Goal: Information Seeking & Learning: Learn about a topic

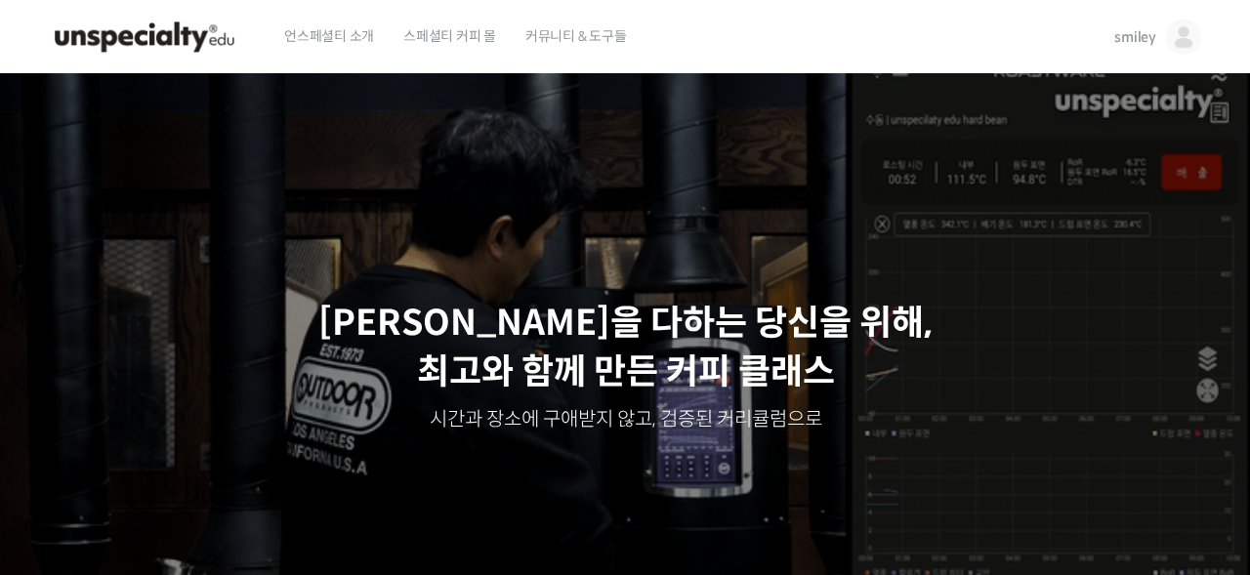
click at [571, 44] on span "커뮤니티 & 도구들" at bounding box center [577, 36] width 102 height 74
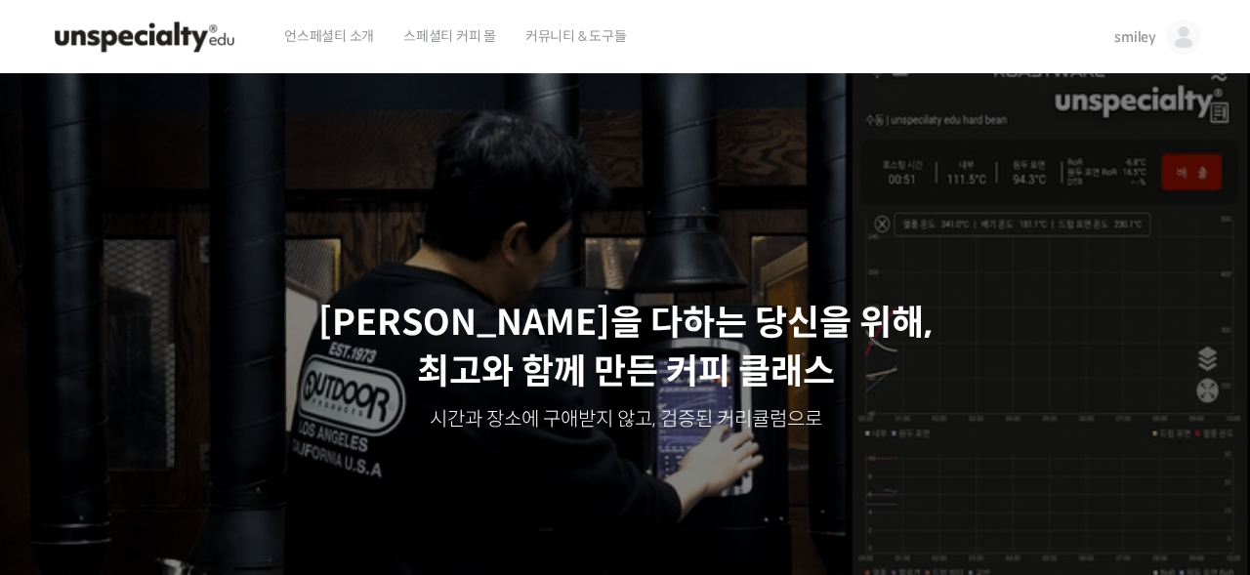
click at [469, 40] on span "스페셜티 커피 몰" at bounding box center [449, 36] width 93 height 74
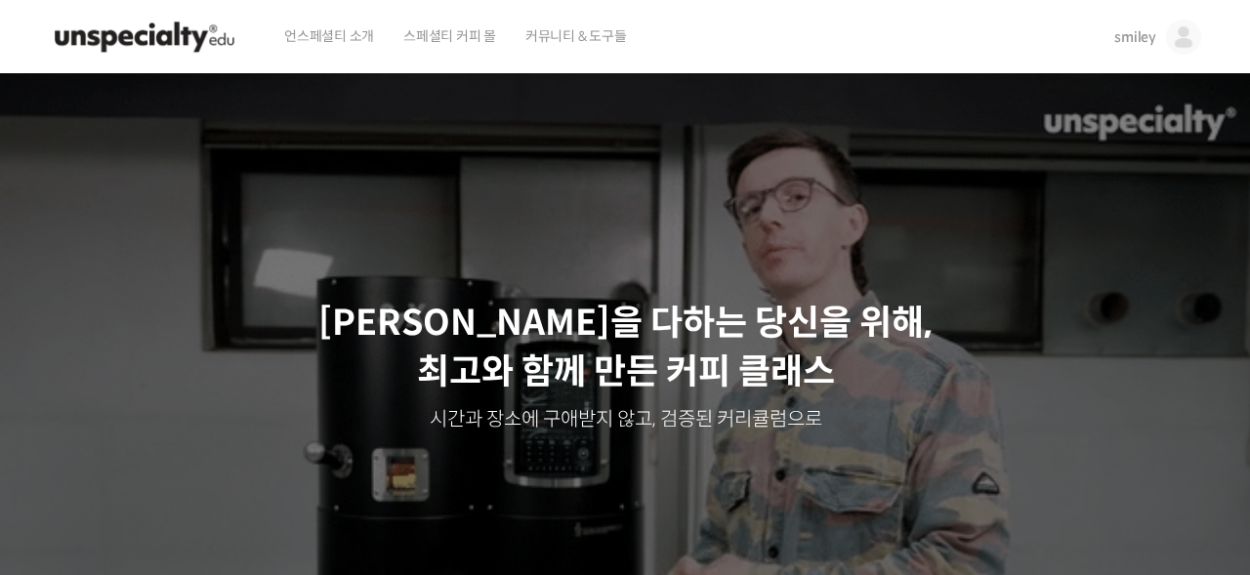
click at [1119, 33] on span "smiley" at bounding box center [1136, 37] width 42 height 18
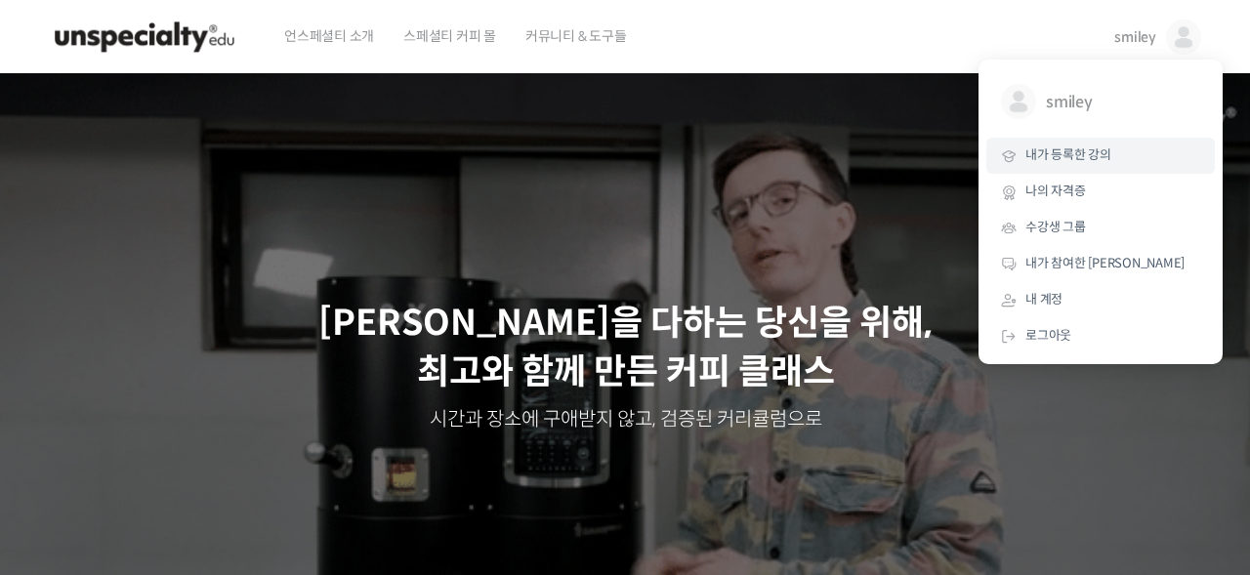
click at [1099, 154] on span "내가 등록한 강의" at bounding box center [1069, 155] width 86 height 17
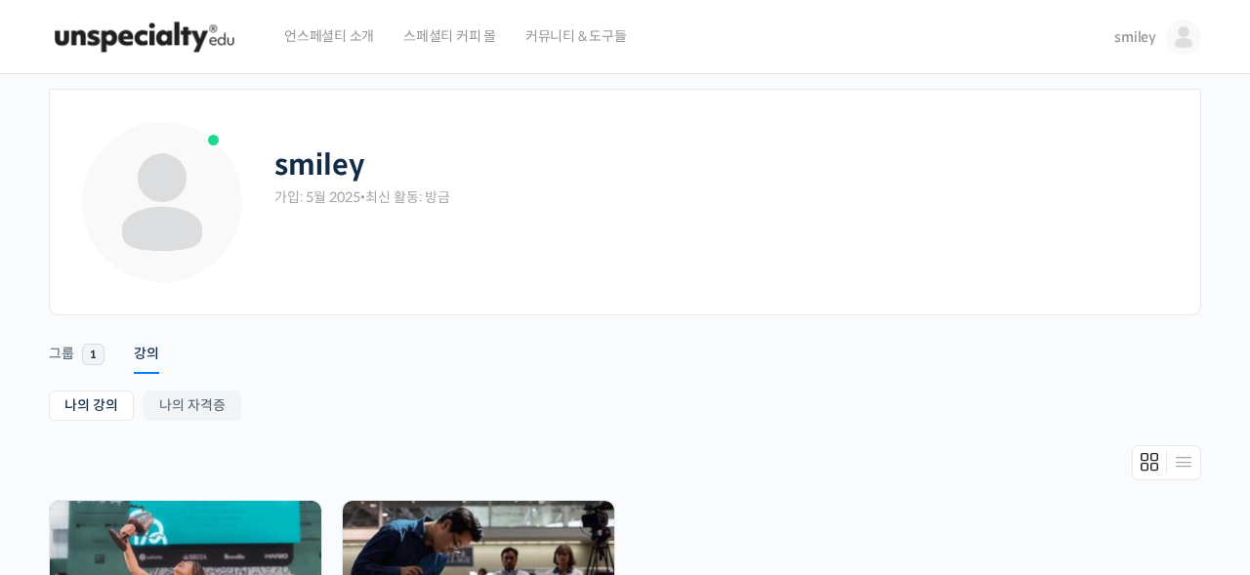
scroll to position [272, 0]
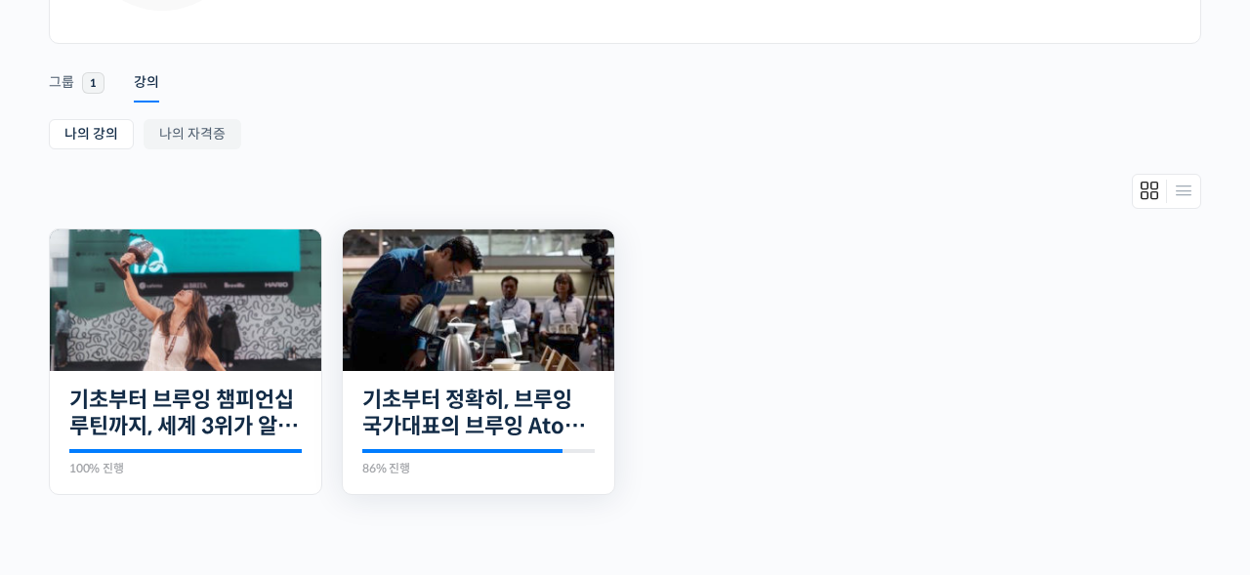
click at [545, 292] on img at bounding box center [479, 301] width 272 height 142
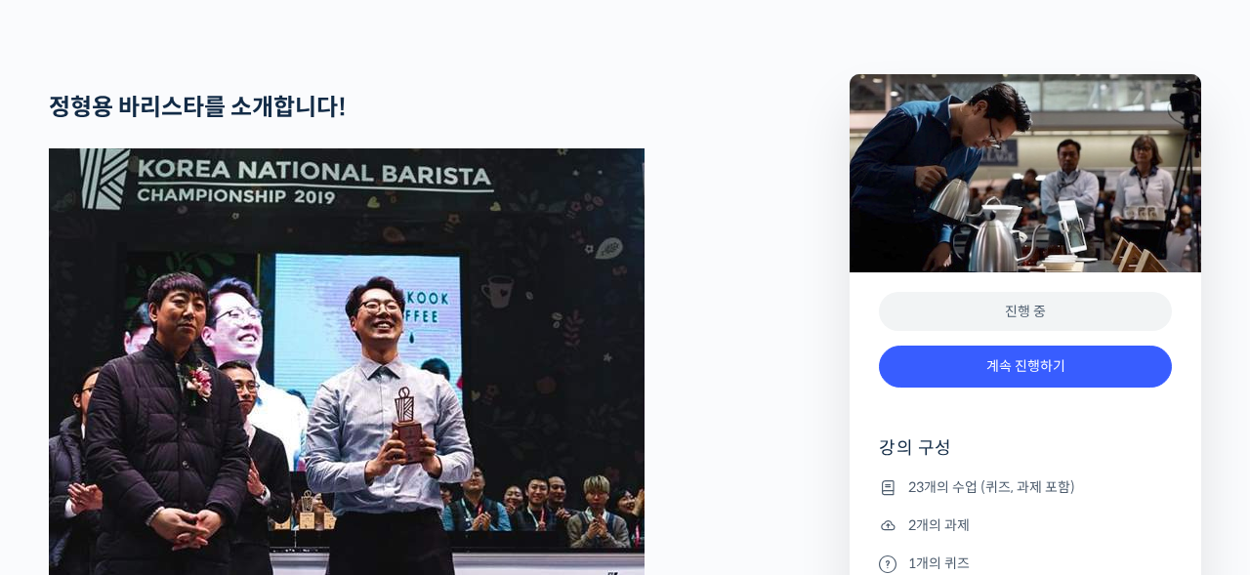
scroll to position [763, 0]
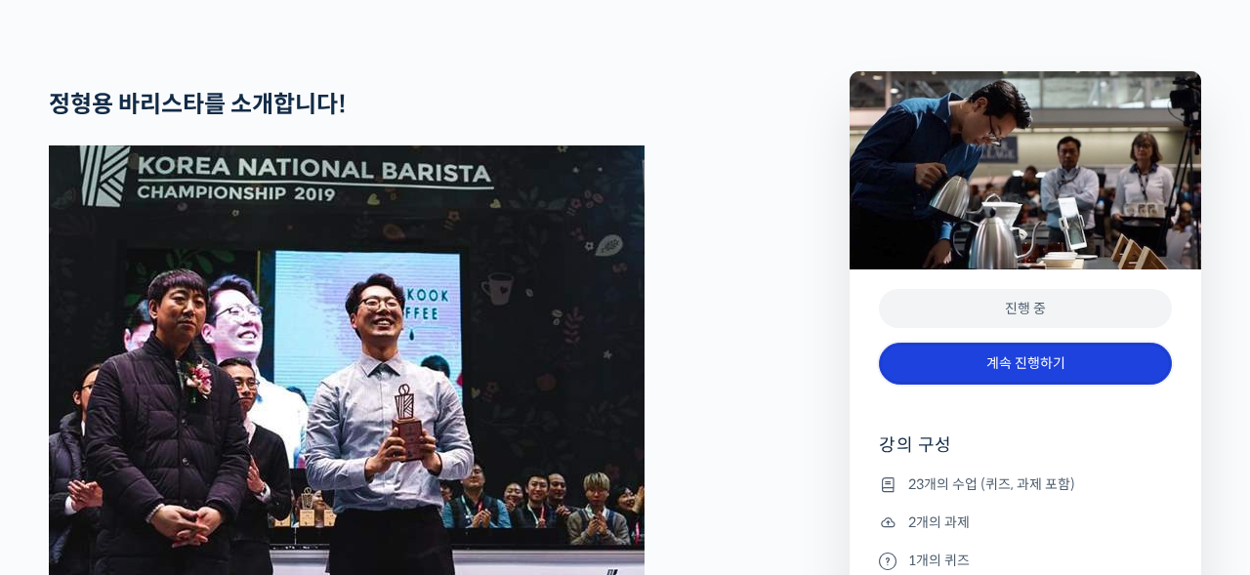
click at [959, 385] on link "계속 진행하기" at bounding box center [1025, 364] width 293 height 42
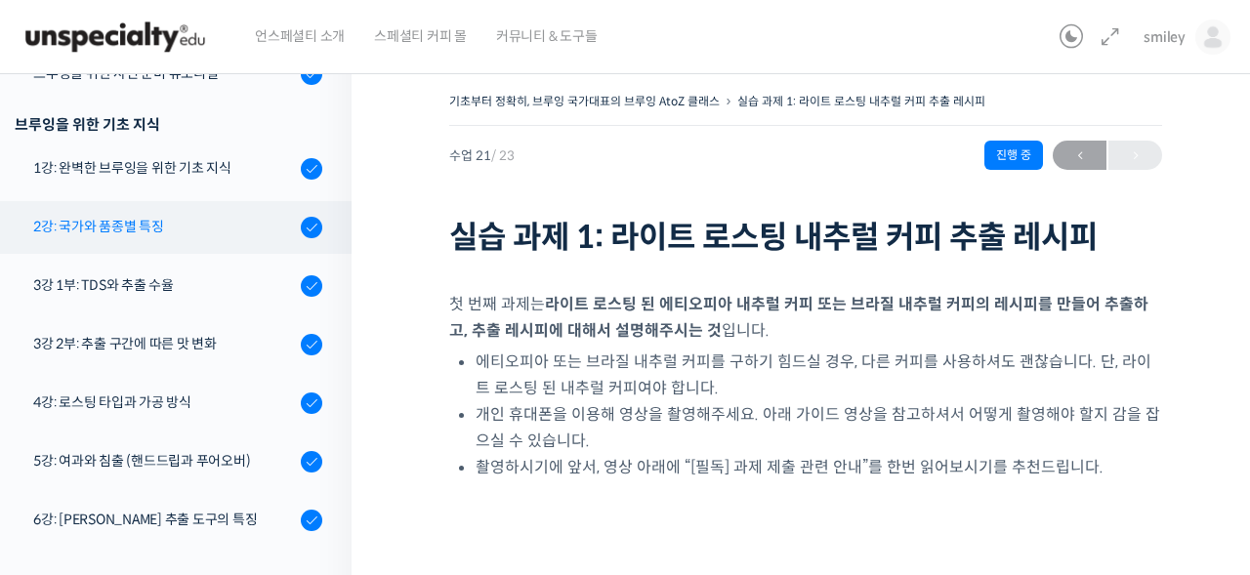
scroll to position [369, 0]
click at [126, 228] on div "2강: 국가와 품종별 특징" at bounding box center [164, 227] width 262 height 21
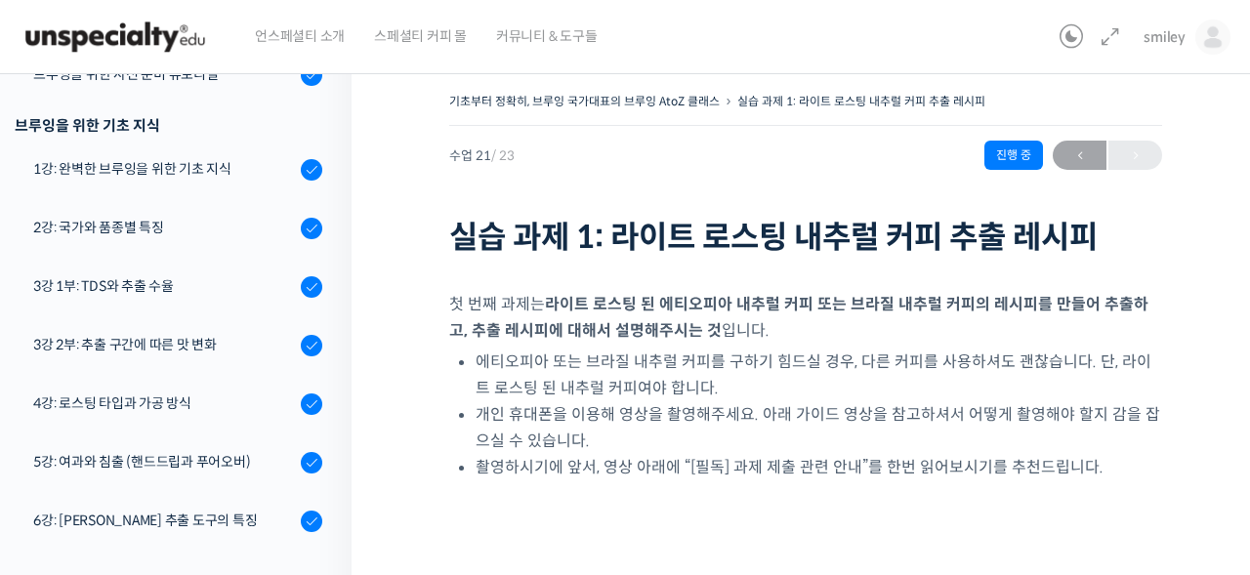
scroll to position [0, 0]
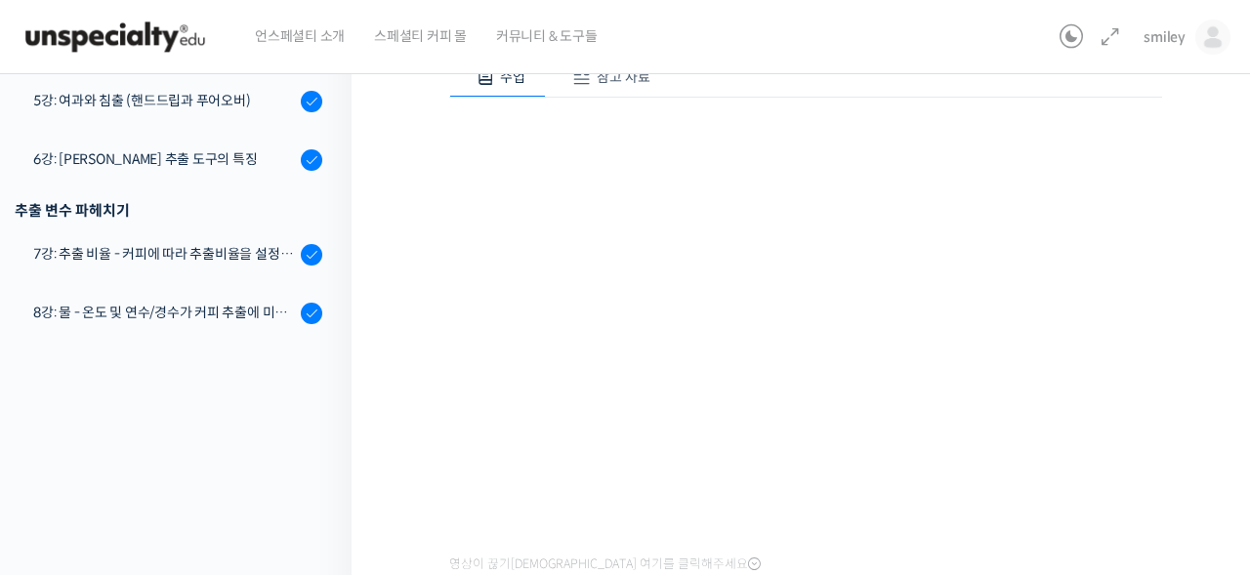
scroll to position [190, 0]
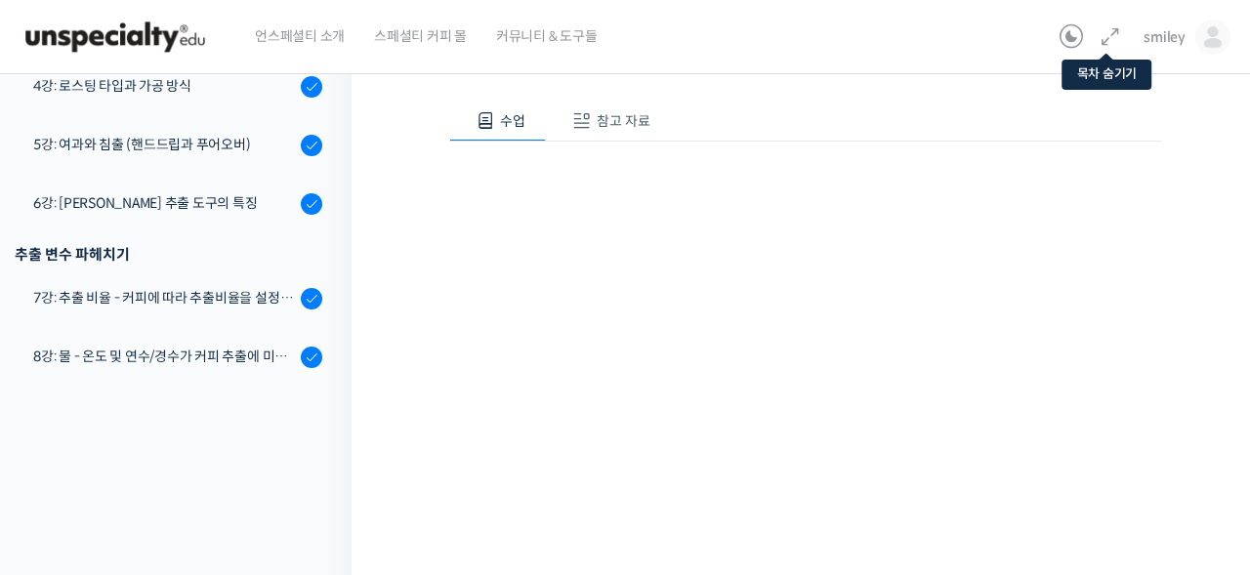
click at [1121, 36] on icon at bounding box center [1110, 36] width 23 height 23
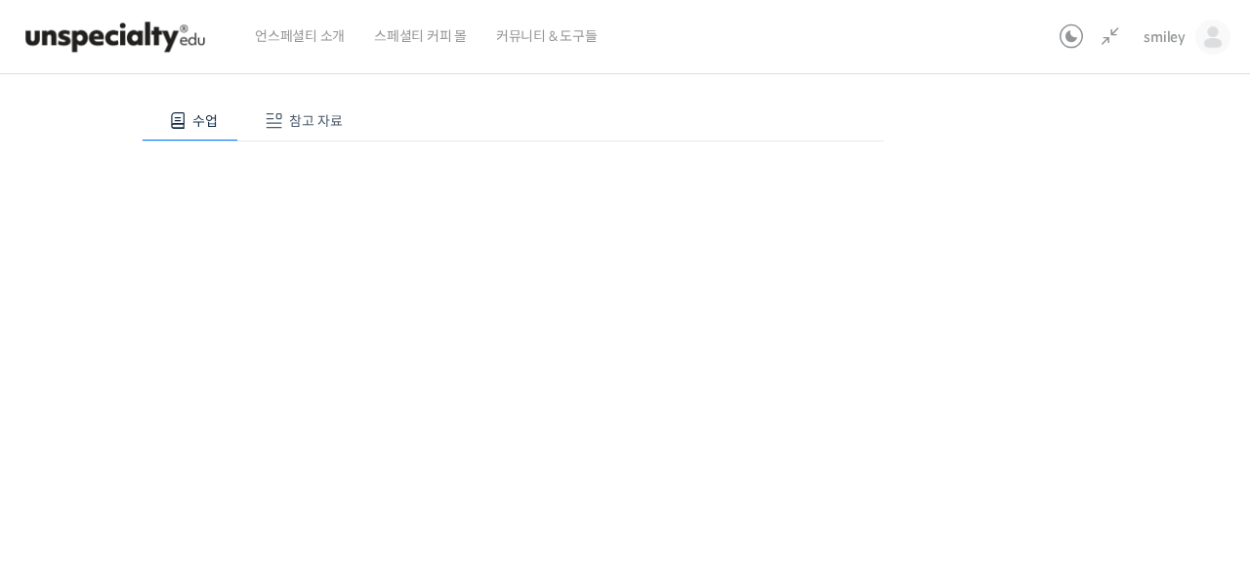
click at [1003, 374] on div "기초부터 정확히, 브루잉 국가대표의 브루잉 AtoZ 클래스 2강: 국가와 품종별 특징 완료함 수업 4 / 23 완료함 ← 이전 다음 → 2강:…" at bounding box center [512, 462] width 1299 height 1130
click at [1119, 411] on div "기초부터 정확히, 브루잉 국가대표의 브루잉 AtoZ 클래스 2강: 국가와 품종별 특징 완료함 수업 4 / 23 완료함 ← 이전 다음 → 2강:…" at bounding box center [512, 385] width 1299 height 1130
click at [1066, 322] on div "기초부터 정확히, 브루잉 국가대표의 브루잉 AtoZ 클래스 2강: 국가와 품종별 특징 완료함 수업 4 / 23 완료함 ← 이전 다음 → 2강:…" at bounding box center [512, 385] width 1299 height 1130
click at [1113, 366] on div "기초부터 정확히, 브루잉 국가대표의 브루잉 AtoZ 클래스 2강: 국가와 품종별 특징 완료함 수업 4 / 23 완료함 ← 이전 다음 → 2강:…" at bounding box center [512, 385] width 1299 height 1130
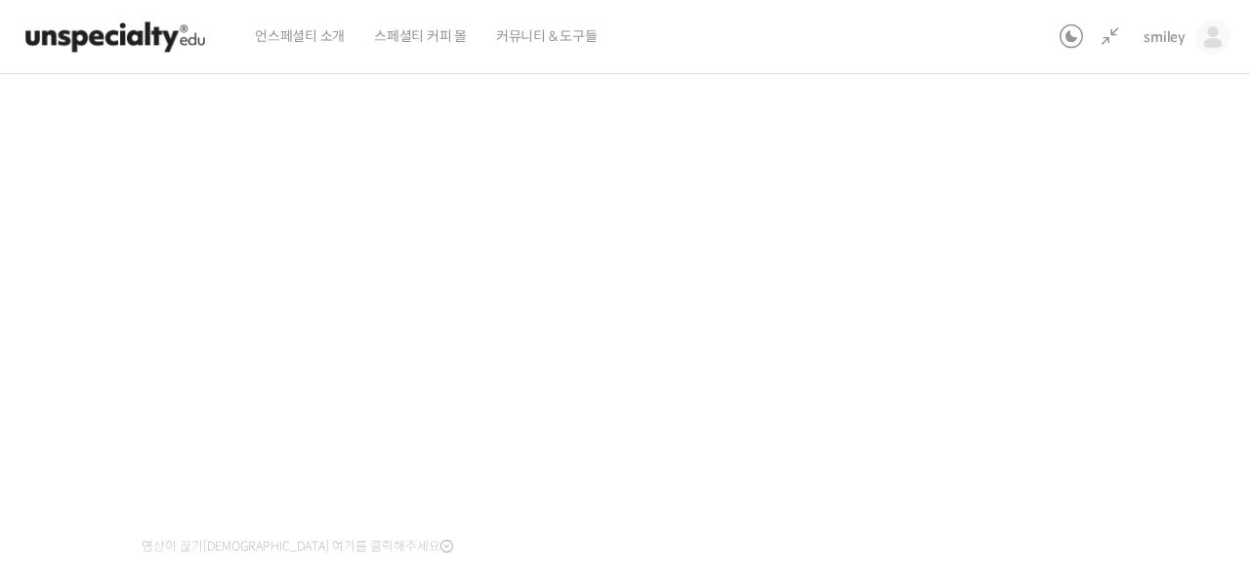
click at [1057, 259] on div "기초부터 정확히, 브루잉 국가대표의 브루잉 AtoZ 클래스 2강: 국가와 품종별 특징 완료함 수업 4 / 23 완료함 ← 이전 다음 → 2강:…" at bounding box center [512, 385] width 1299 height 1130
click at [1072, 271] on div "기초부터 정확히, 브루잉 국가대표의 브루잉 AtoZ 클래스 2강: 국가와 품종별 특징 완료함 수업 4 / 23 완료함 ← 이전 다음 → 2강:…" at bounding box center [512, 385] width 1299 height 1130
click at [1020, 311] on div "기초부터 정확히, 브루잉 국가대표의 브루잉 AtoZ 클래스 2강: 국가와 품종별 특징 완료함 수업 4 / 23 완료함 ← 이전 다음 → 2강:…" at bounding box center [512, 385] width 1299 height 1130
click at [1004, 303] on div "기초부터 정확히, 브루잉 국가대표의 브루잉 AtoZ 클래스 2강: 국가와 품종별 특징 완료함 수업 4 / 23 완료함 ← 이전 다음 → 2강:…" at bounding box center [512, 385] width 1299 height 1130
click at [1198, 192] on div "기초부터 정확히, 브루잉 국가대표의 브루잉 AtoZ 클래스 2강: 국가와 품종별 특징 완료함 수업 4 / 23 완료함 ← 이전 다음 → 2강:…" at bounding box center [513, 391] width 1495 height 1200
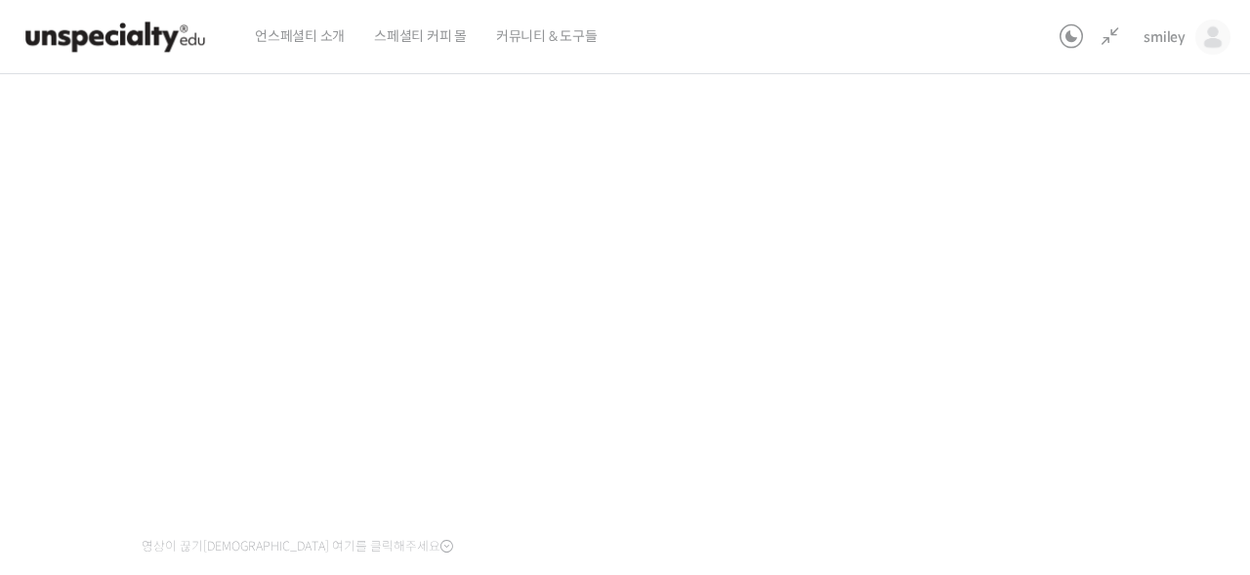
click at [1040, 364] on div "기초부터 정확히, 브루잉 국가대표의 브루잉 AtoZ 클래스 2강: 국가와 품종별 특징 완료함 수업 4 / 23 완료함 ← 이전 다음 → 2강:…" at bounding box center [512, 385] width 1299 height 1130
click at [1039, 370] on div "기초부터 정확히, 브루잉 국가대표의 브루잉 AtoZ 클래스 2강: 국가와 품종별 특징 완료함 수업 4 / 23 완료함 ← 이전 다음 → 2강:…" at bounding box center [512, 385] width 1299 height 1130
click at [1155, 281] on div "기초부터 정확히, 브루잉 국가대표의 브루잉 AtoZ 클래스 2강: 국가와 품종별 특징 완료함 수업 4 / 23 완료함 ← 이전 다음 → 2강:…" at bounding box center [512, 385] width 1299 height 1130
click at [1052, 336] on div "기초부터 정확히, 브루잉 국가대표의 브루잉 AtoZ 클래스 2강: 국가와 품종별 특징 완료함 수업 4 / 23 완료함 ← 이전 다음 → 2강:…" at bounding box center [512, 385] width 1299 height 1130
click at [966, 231] on div "기초부터 정확히, 브루잉 국가대표의 브루잉 AtoZ 클래스 2강: 국가와 품종별 특징 완료함 수업 4 / 23 완료함 ← 이전 다음 → 2강:…" at bounding box center [512, 385] width 1299 height 1130
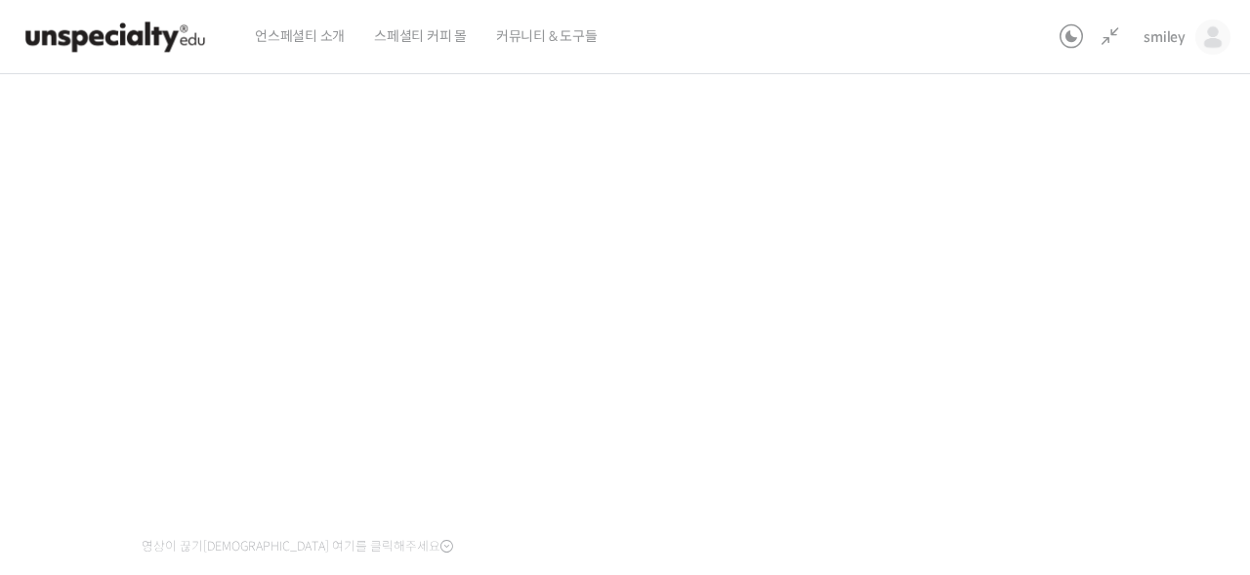
click at [929, 270] on div "기초부터 정확히, 브루잉 국가대표의 브루잉 AtoZ 클래스 2강: 국가와 품종별 특징 완료함 수업 4 / 23 완료함 ← 이전 다음 → 2강:…" at bounding box center [512, 385] width 1299 height 1130
click at [1001, 283] on div "기초부터 정확히, 브루잉 국가대표의 브루잉 AtoZ 클래스 2강: 국가와 품종별 특징 완료함 수업 4 / 23 완료함 ← 이전 다음 → 2강:…" at bounding box center [512, 385] width 1299 height 1130
click at [1029, 253] on div "기초부터 정확히, 브루잉 국가대표의 브루잉 AtoZ 클래스 2강: 국가와 품종별 특징 완료함 수업 4 / 23 완료함 ← 이전 다음 → 2강:…" at bounding box center [512, 385] width 1299 height 1130
click at [1178, 312] on div "기초부터 정확히, 브루잉 국가대표의 브루잉 AtoZ 클래스 2강: 국가와 품종별 특징 완료함 수업 4 / 23 완료함 ← 이전 다음 → 2강:…" at bounding box center [513, 391] width 1495 height 1200
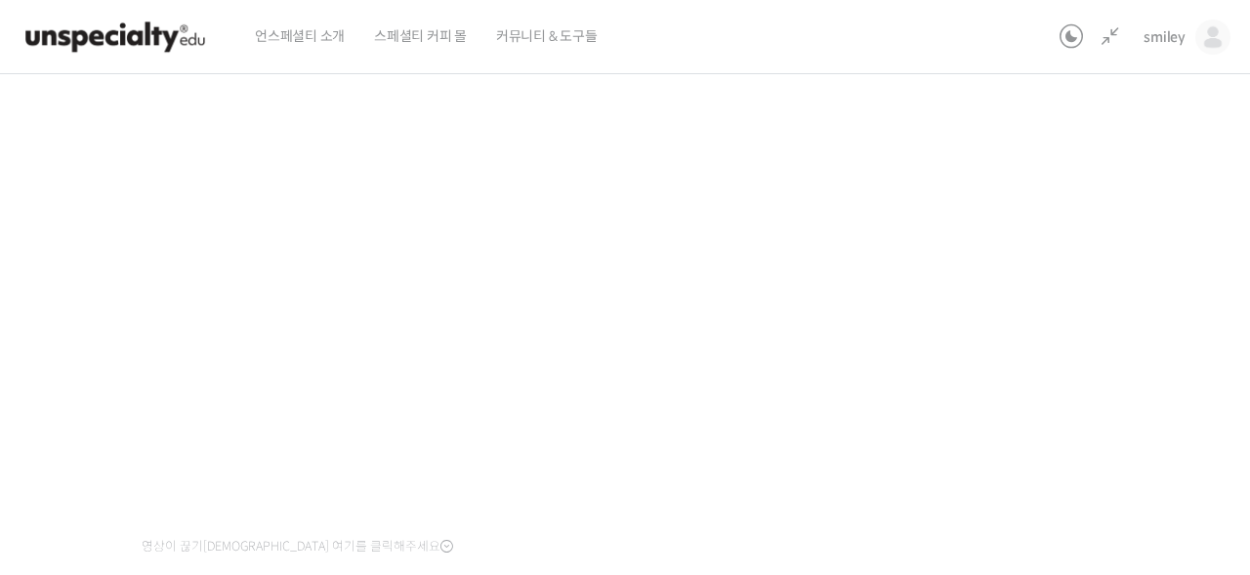
click at [1201, 303] on div "기초부터 정확히, 브루잉 국가대표의 브루잉 AtoZ 클래스 2강: 국가와 품종별 특징 완료함 수업 4 / 23 완료함 ← 이전 다음 → 2강:…" at bounding box center [513, 391] width 1495 height 1200
click at [1099, 307] on div "기초부터 정확히, 브루잉 국가대표의 브루잉 AtoZ 클래스 2강: 국가와 품종별 특징 완료함 수업 4 / 23 완료함 ← 이전 다음 → 2강:…" at bounding box center [512, 385] width 1299 height 1130
click at [1073, 258] on div "기초부터 정확히, 브루잉 국가대표의 브루잉 AtoZ 클래스 2강: 국가와 품종별 특징 완료함 수업 4 / 23 완료함 ← 이전 다음 → 2강:…" at bounding box center [512, 385] width 1299 height 1130
click at [1074, 226] on div "기초부터 정확히, 브루잉 국가대표의 브루잉 AtoZ 클래스 2강: 국가와 품종별 특징 완료함 수업 4 / 23 완료함 ← 이전 다음 → 2강:…" at bounding box center [512, 385] width 1299 height 1130
click at [1136, 253] on div "기초부터 정확히, 브루잉 국가대표의 브루잉 AtoZ 클래스 2강: 국가와 품종별 특징 완료함 수업 4 / 23 완료함 ← 이전 다음 → 2강:…" at bounding box center [512, 385] width 1299 height 1130
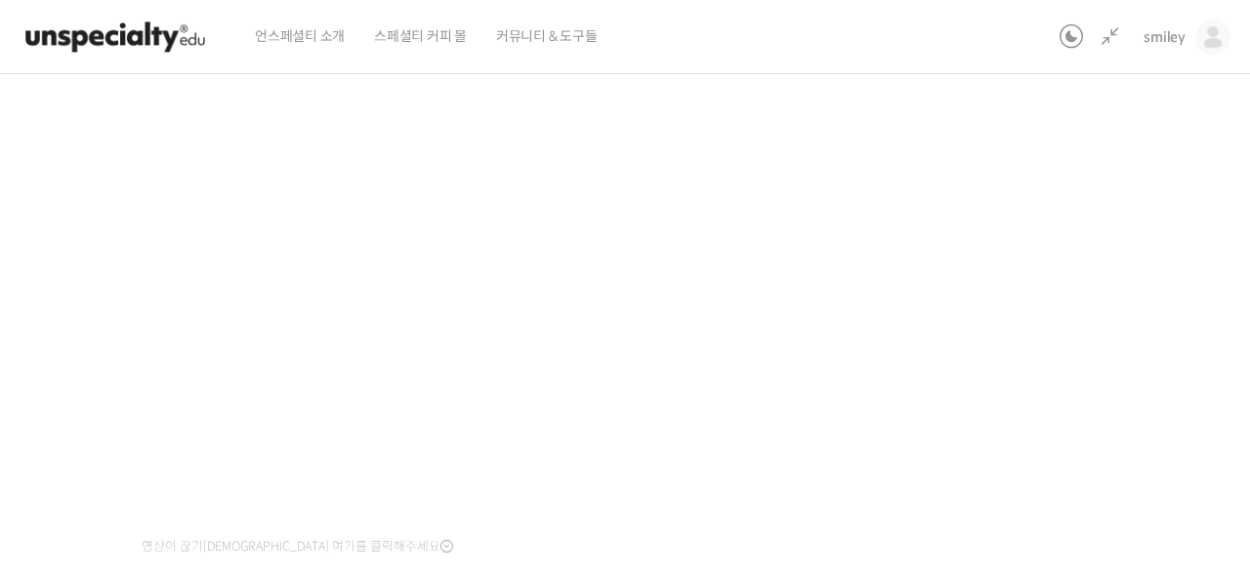
click at [961, 317] on div "기초부터 정확히, 브루잉 국가대표의 브루잉 AtoZ 클래스 2강: 국가와 품종별 특징 완료함 수업 4 / 23 완료함 ← 이전 다음 → 2강:…" at bounding box center [512, 385] width 1299 height 1130
click at [960, 318] on div "기초부터 정확히, 브루잉 국가대표의 브루잉 AtoZ 클래스 2강: 국가와 품종별 특징 완료함 수업 4 / 23 완료함 ← 이전 다음 → 2강:…" at bounding box center [512, 393] width 1299 height 1130
click at [1098, 262] on div "기초부터 정확히, 브루잉 국가대표의 브루잉 AtoZ 클래스 2강: 국가와 품종별 특징 완료함 수업 4 / 23 완료함 ← 이전 다음 → 2강:…" at bounding box center [512, 393] width 1299 height 1130
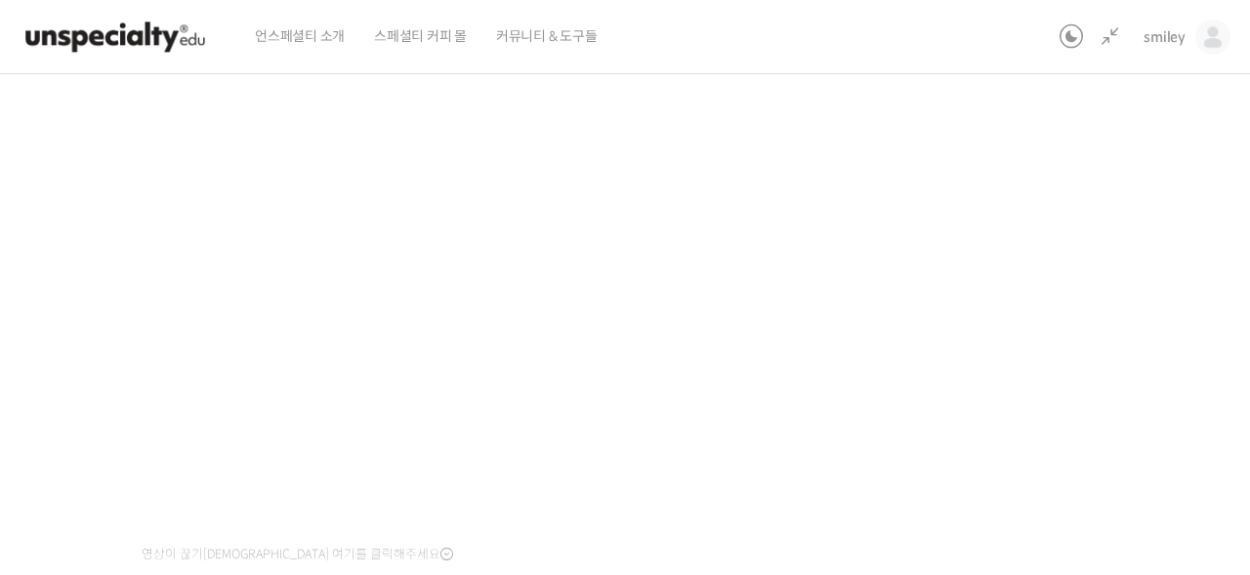
click at [977, 275] on div "기초부터 정확히, 브루잉 국가대표의 브루잉 AtoZ 클래스 2강: 국가와 품종별 특징 완료함 수업 4 / 23 완료함 ← 이전 다음 → 2강:…" at bounding box center [512, 393] width 1299 height 1130
click at [978, 275] on div "기초부터 정확히, 브루잉 국가대표의 브루잉 AtoZ 클래스 2강: 국가와 품종별 특징 완료함 수업 4 / 23 완료함 ← 이전 다음 → 2강:…" at bounding box center [512, 393] width 1299 height 1130
click at [992, 303] on div "기초부터 정확히, 브루잉 국가대표의 브루잉 AtoZ 클래스 2강: 국가와 품종별 특징 완료함 수업 4 / 23 완료함 ← 이전 다음 → 2강:…" at bounding box center [512, 393] width 1299 height 1130
click at [1017, 286] on div "기초부터 정확히, 브루잉 국가대표의 브루잉 AtoZ 클래스 2강: 국가와 품종별 특징 완료함 수업 4 / 23 완료함 ← 이전 다음 → 2강:…" at bounding box center [512, 393] width 1299 height 1130
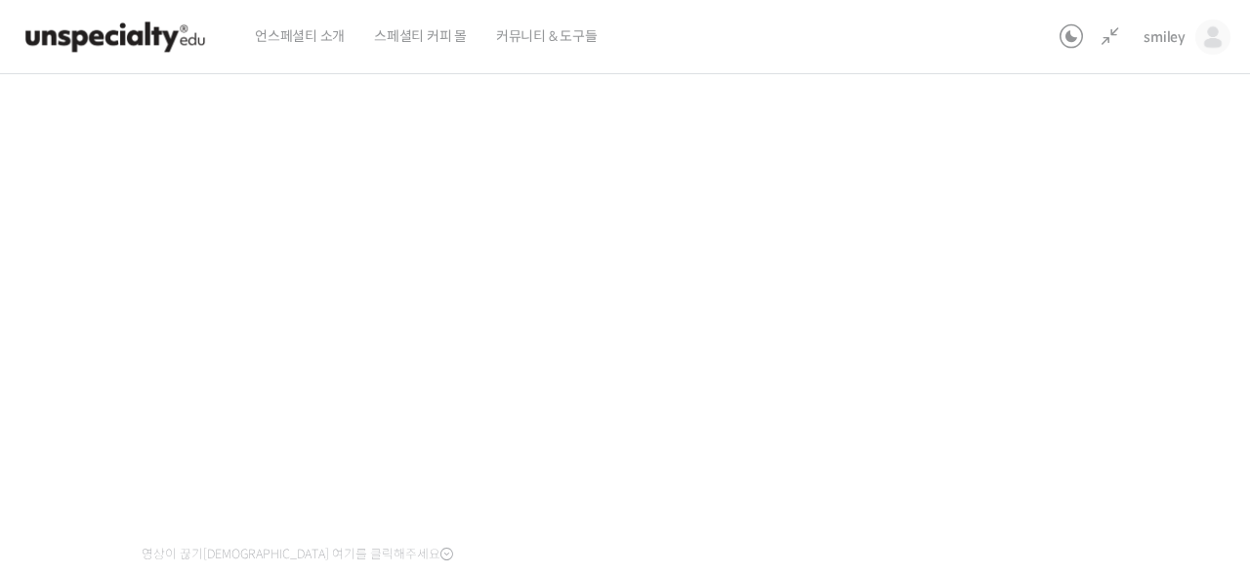
click at [1019, 313] on div "기초부터 정확히, 브루잉 국가대표의 브루잉 AtoZ 클래스 2강: 국가와 품종별 특징 완료함 수업 4 / 23 완료함 ← 이전 다음 → 2강:…" at bounding box center [512, 393] width 1299 height 1130
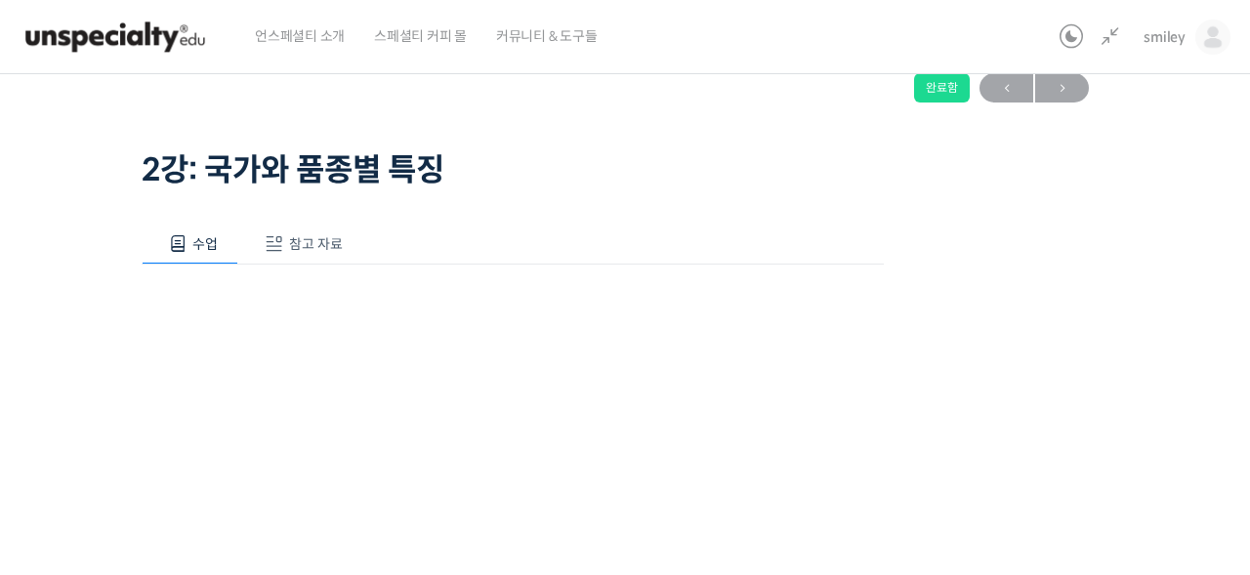
scroll to position [5, 0]
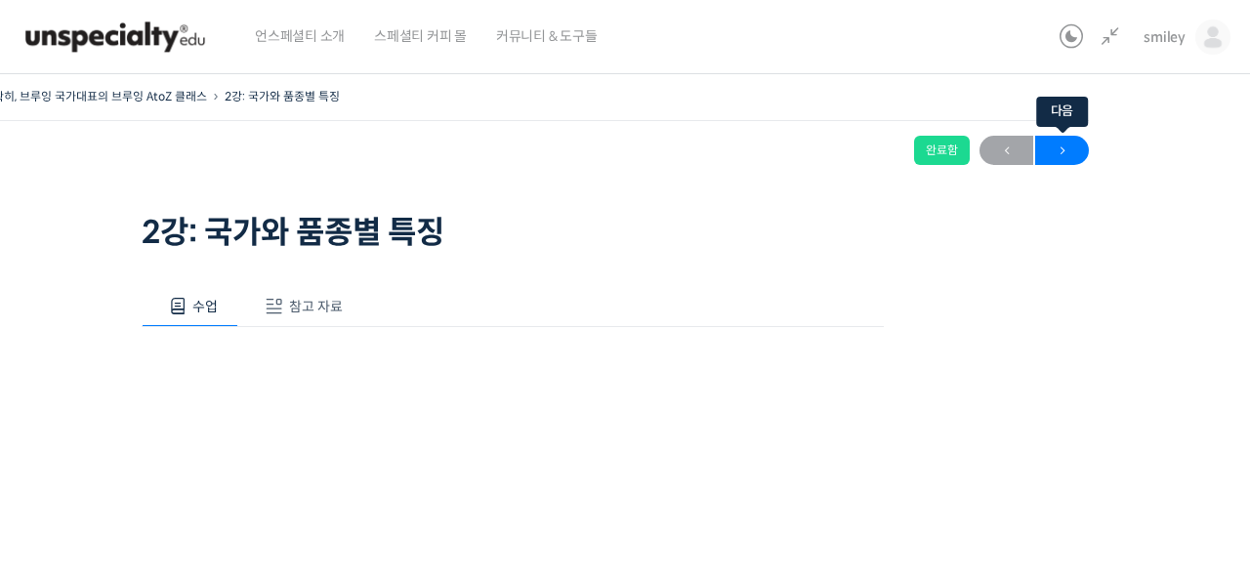
click at [1061, 154] on span "→" at bounding box center [1062, 151] width 54 height 26
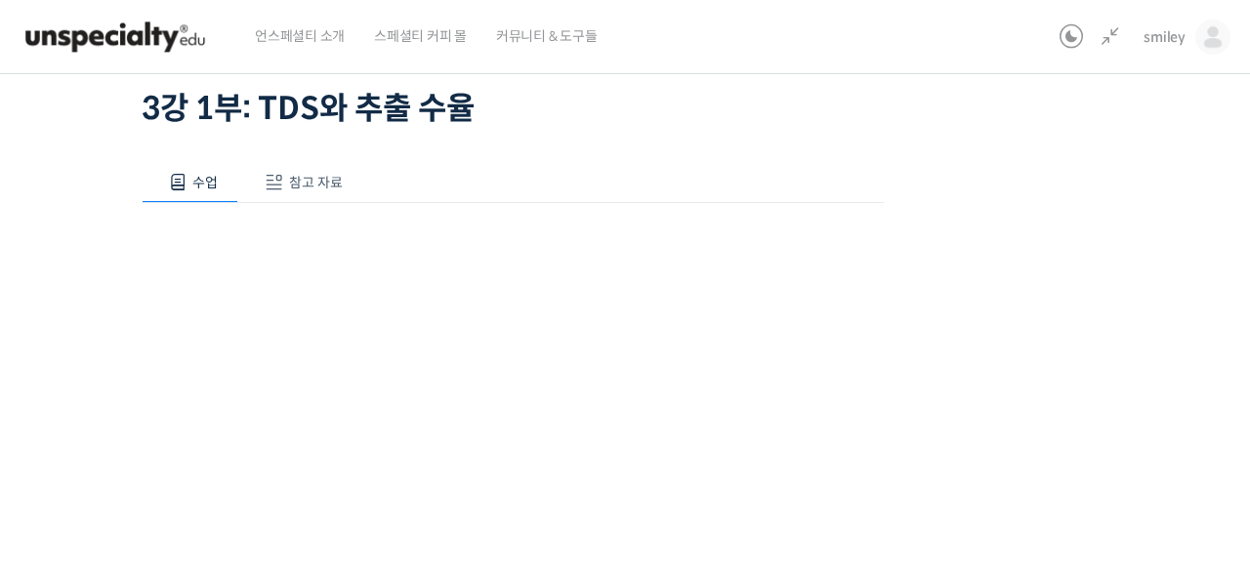
scroll to position [262, 0]
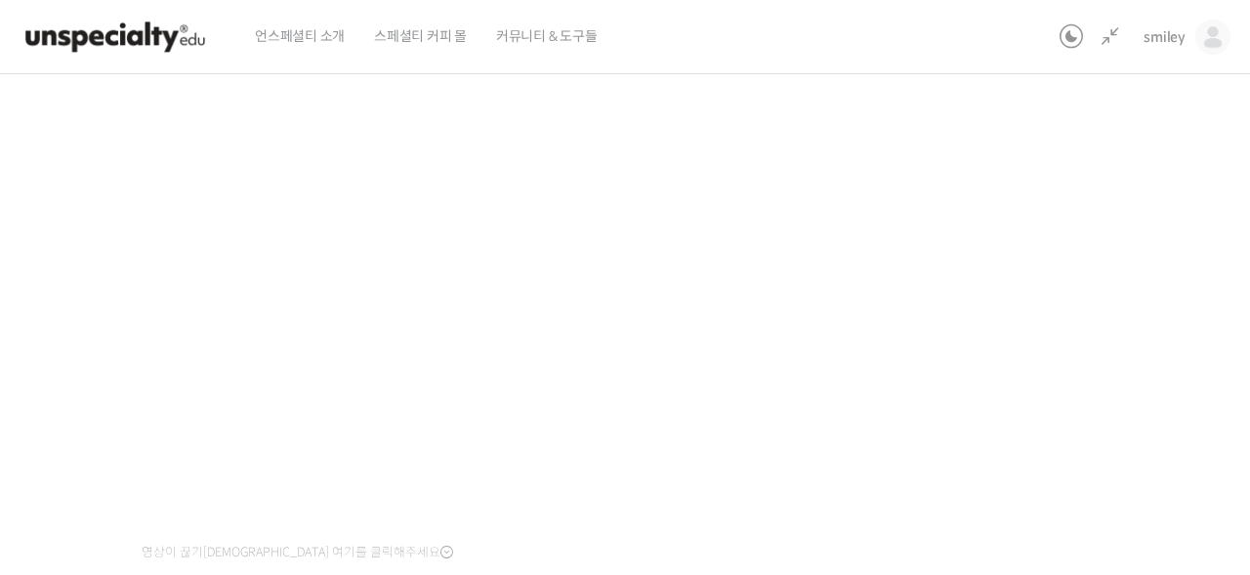
click at [1024, 310] on div "기초부터 정확히, 브루잉 국가대표의 브루잉 AtoZ 클래스 3강 1부: TDS와 추출 수율 완료함 수업 5 / 23 완료함 ← 이전 다음 → …" at bounding box center [512, 241] width 1299 height 830
click at [1059, 406] on div "기초부터 정확히, 브루잉 국가대표의 브루잉 AtoZ 클래스 3강 1부: TDS와 추출 수율 완료함 수업 5 / 23 완료함 ← 이전 다음 → …" at bounding box center [512, 244] width 1299 height 830
click at [1030, 396] on div "기초부터 정확히, 브루잉 국가대표의 브루잉 AtoZ 클래스 3강 1부: TDS와 추출 수율 완료함 수업 5 / 23 완료함 ← 이전 다음 → …" at bounding box center [512, 244] width 1299 height 830
click at [1015, 399] on div "기초부터 정확히, 브루잉 국가대표의 브루잉 AtoZ 클래스 3강 1부: TDS와 추출 수율 완료함 수업 5 / 23 완료함 ← 이전 다음 → …" at bounding box center [512, 244] width 1299 height 830
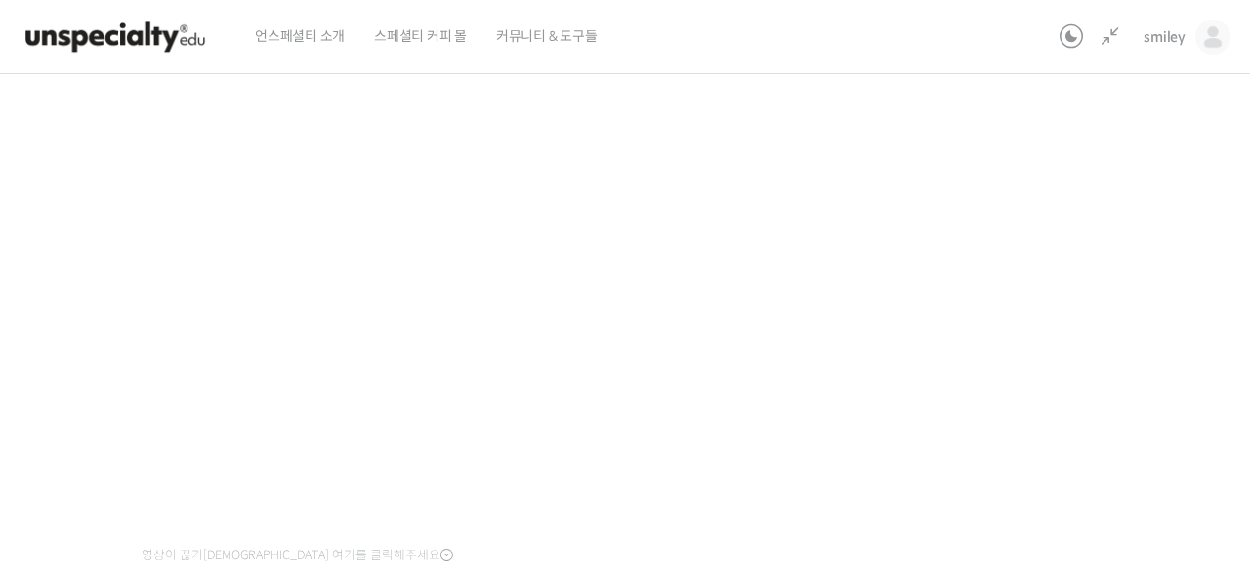
click at [1007, 382] on div "기초부터 정확히, 브루잉 국가대표의 브루잉 AtoZ 클래스 3강 1부: TDS와 추출 수율 완료함 수업 5 / 23 완료함 ← 이전 다음 → …" at bounding box center [512, 244] width 1299 height 830
click at [1075, 298] on div "기초부터 정확히, 브루잉 국가대표의 브루잉 AtoZ 클래스 3강 1부: TDS와 추출 수율 완료함 수업 5 / 23 완료함 ← 이전 다음 → …" at bounding box center [512, 244] width 1299 height 830
click at [1010, 378] on div "기초부터 정확히, 브루잉 국가대표의 브루잉 AtoZ 클래스 3강 1부: TDS와 추출 수율 완료함 수업 5 / 23 완료함 ← 이전 다음 → …" at bounding box center [512, 244] width 1299 height 830
click at [996, 435] on div "기초부터 정확히, 브루잉 국가대표의 브루잉 AtoZ 클래스 3강 1부: TDS와 추출 수율 완료함 수업 5 / 23 완료함 ← 이전 다음 → …" at bounding box center [512, 244] width 1299 height 830
click at [1146, 322] on div "기초부터 정확히, 브루잉 국가대표의 브루잉 AtoZ 클래스 3강 1부: TDS와 추출 수율 완료함 수업 5 / 23 완료함 ← 이전 다음 → …" at bounding box center [512, 244] width 1299 height 830
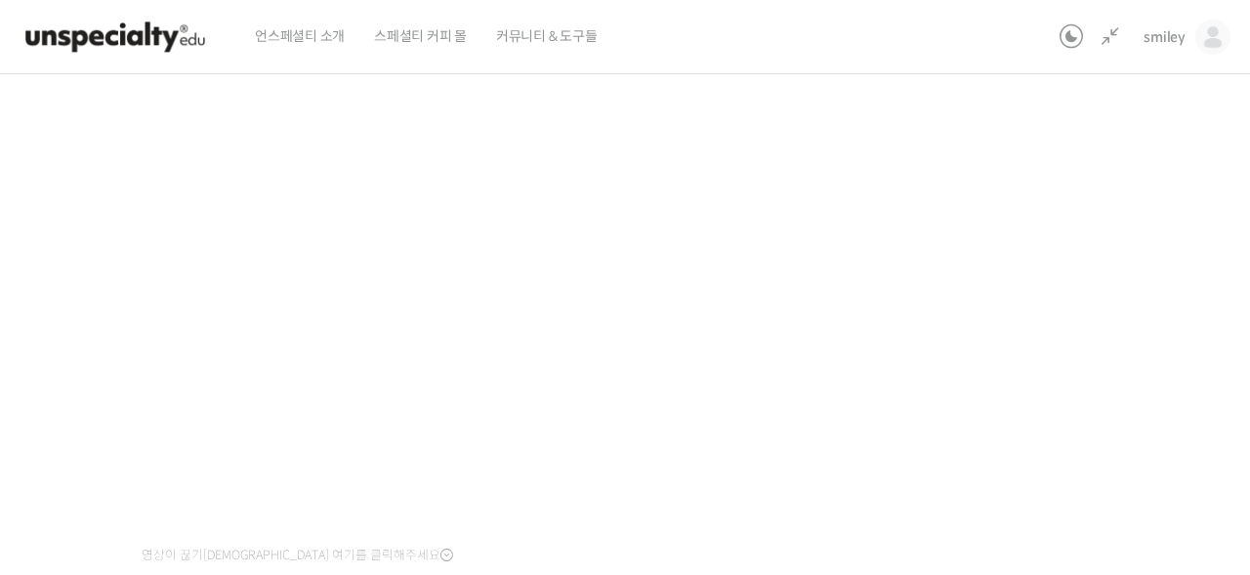
click at [1089, 370] on div "기초부터 정확히, 브루잉 국가대표의 브루잉 AtoZ 클래스 3강 1부: TDS와 추출 수율 완료함 수업 5 / 23 완료함 ← 이전 다음 → …" at bounding box center [512, 244] width 1299 height 830
click at [1083, 374] on div "기초부터 정확히, 브루잉 국가대표의 브루잉 AtoZ 클래스 3강 1부: TDS와 추출 수율 완료함 수업 5 / 23 완료함 ← 이전 다음 → …" at bounding box center [512, 244] width 1299 height 830
click at [1009, 437] on div "기초부터 정확히, 브루잉 국가대표의 브루잉 AtoZ 클래스 3강 1부: TDS와 추출 수율 완료함 수업 5 / 23 완료함 ← 이전 다음 → …" at bounding box center [512, 244] width 1299 height 830
click at [1003, 446] on div "기초부터 정확히, 브루잉 국가대표의 브루잉 AtoZ 클래스 3강 1부: TDS와 추출 수율 완료함 수업 5 / 23 완료함 ← 이전 다음 → …" at bounding box center [512, 244] width 1299 height 830
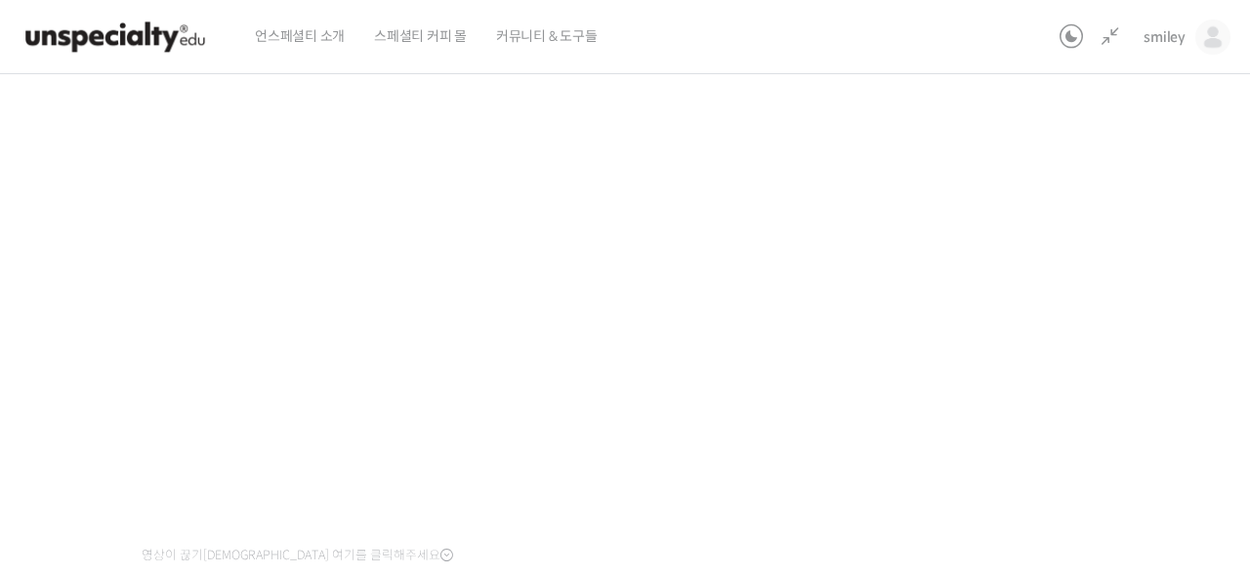
click at [1074, 425] on div "기초부터 정확히, 브루잉 국가대표의 브루잉 AtoZ 클래스 3강 1부: TDS와 추출 수율 완료함 수업 5 / 23 완료함 ← 이전 다음 → …" at bounding box center [512, 244] width 1299 height 830
click at [971, 330] on div "기초부터 정확히, 브루잉 국가대표의 브루잉 AtoZ 클래스 3강 1부: TDS와 추출 수율 완료함 수업 5 / 23 완료함 ← 이전 다음 → …" at bounding box center [512, 244] width 1299 height 830
click at [1003, 339] on div "기초부터 정확히, 브루잉 국가대표의 브루잉 AtoZ 클래스 3강 1부: TDS와 추출 수율 완료함 수업 5 / 23 완료함 ← 이전 다음 → …" at bounding box center [512, 244] width 1299 height 830
click at [984, 273] on div "기초부터 정확히, 브루잉 국가대표의 브루잉 AtoZ 클래스 3강 1부: TDS와 추출 수율 완료함 수업 5 / 23 완료함 ← 이전 다음 → …" at bounding box center [512, 244] width 1299 height 830
click at [1059, 361] on div "기초부터 정확히, 브루잉 국가대표의 브루잉 AtoZ 클래스 3강 1부: TDS와 추출 수율 완료함 수업 5 / 23 완료함 ← 이전 다음 → …" at bounding box center [512, 244] width 1299 height 830
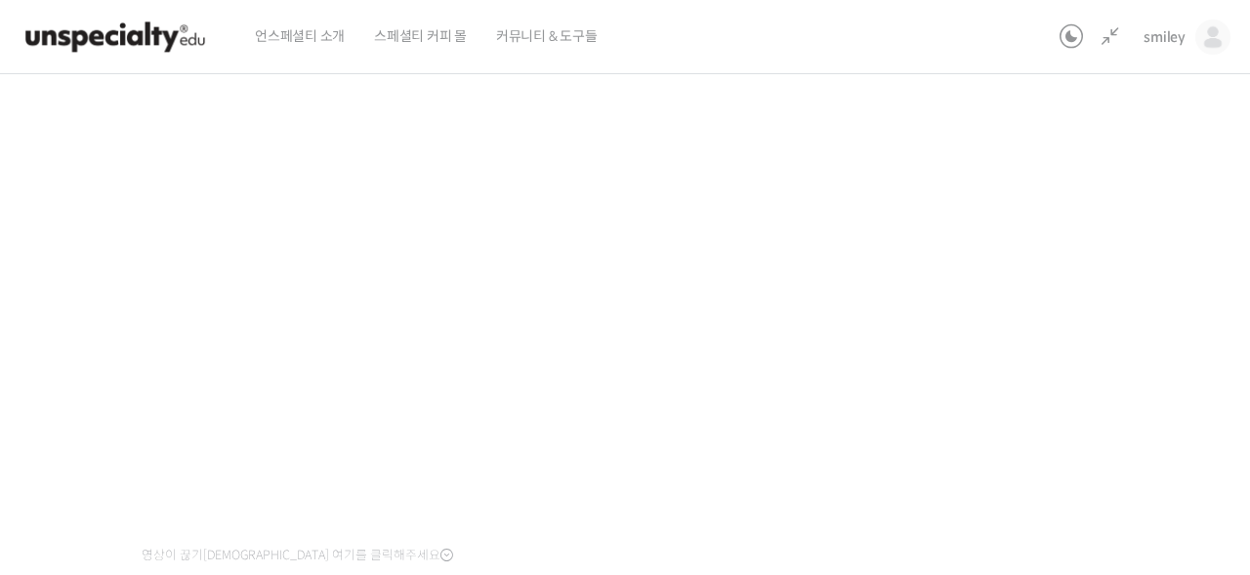
drag, startPoint x: 1074, startPoint y: 394, endPoint x: 1049, endPoint y: 395, distance: 24.4
click at [1074, 394] on div "기초부터 정확히, 브루잉 국가대표의 브루잉 AtoZ 클래스 3강 1부: TDS와 추출 수율 완료함 수업 5 / 23 완료함 ← 이전 다음 → …" at bounding box center [512, 244] width 1299 height 830
click at [1001, 360] on div "기초부터 정확히, 브루잉 국가대표의 브루잉 AtoZ 클래스 3강 1부: TDS와 추출 수율 완료함 수업 5 / 23 완료함 ← 이전 다음 → …" at bounding box center [512, 244] width 1299 height 830
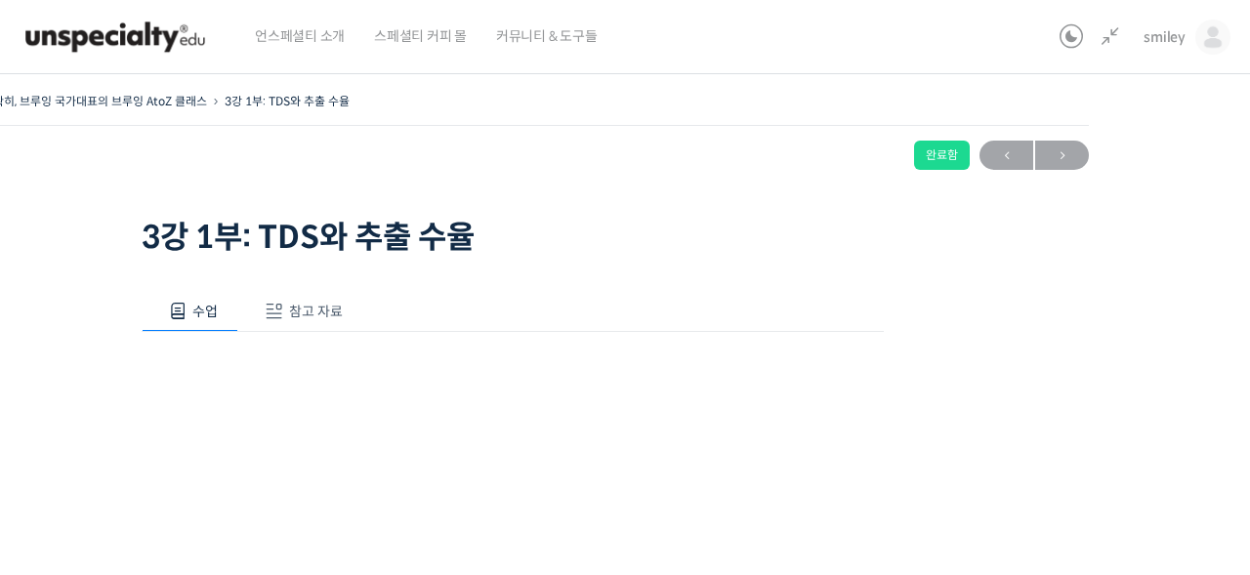
scroll to position [5, 0]
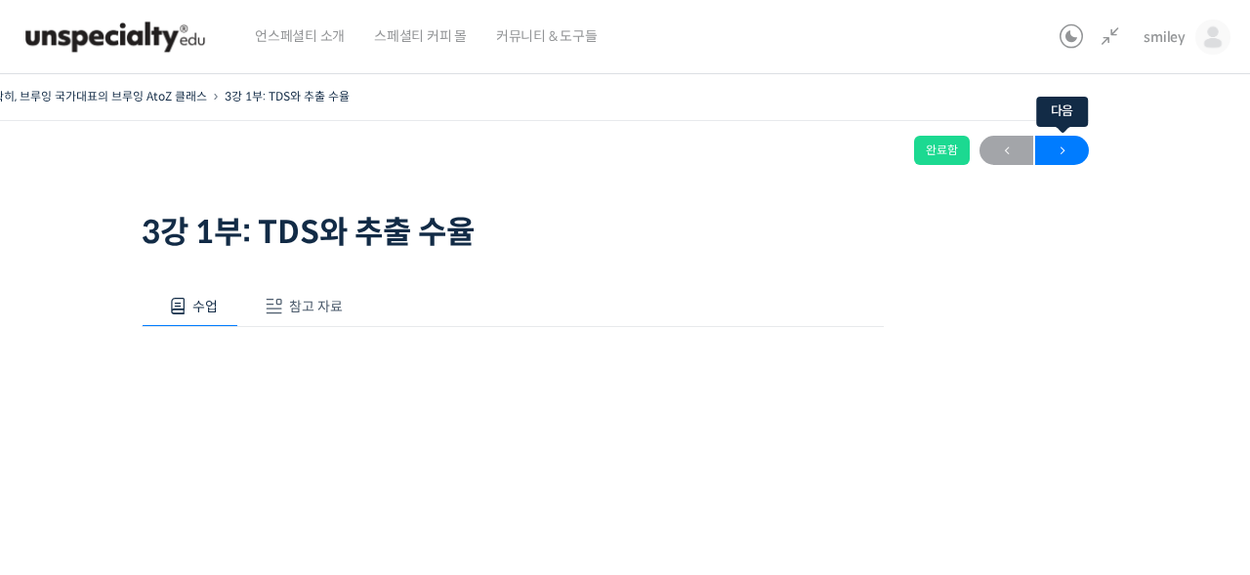
click at [1079, 150] on span "→" at bounding box center [1062, 151] width 54 height 26
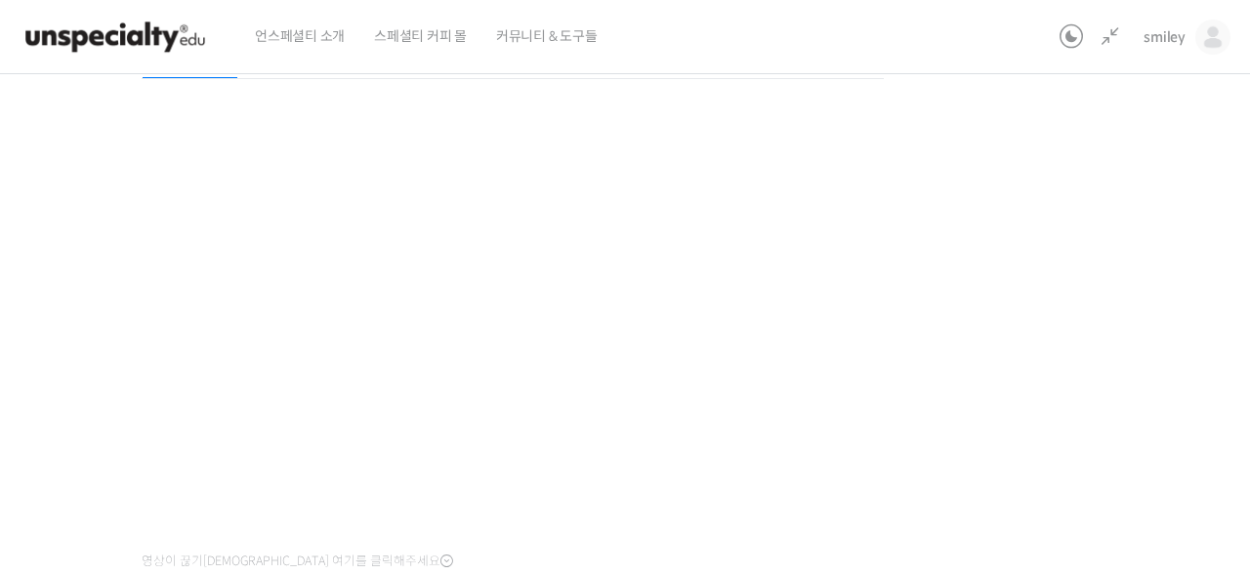
scroll to position [254, 0]
click at [1062, 388] on div "기초부터 정확히, 브루잉 국가대표의 브루잉 AtoZ 클래스 3강 2부: 추출 구간에 따른 맛 변화 완료함 수업 6 / 23 완료함 ← 이전 다…" at bounding box center [512, 249] width 1299 height 830
click at [1047, 379] on div "기초부터 정확히, 브루잉 국가대표의 브루잉 AtoZ 클래스 3강 2부: 추출 구간에 따른 맛 변화 완료함 수업 6 / 23 완료함 ← 이전 다…" at bounding box center [512, 249] width 1299 height 830
click at [976, 298] on div "기초부터 정확히, 브루잉 국가대표의 브루잉 AtoZ 클래스 3강 2부: 추출 구간에 따른 맛 변화 완료함 수업 6 / 23 완료함 ← 이전 다…" at bounding box center [512, 249] width 1299 height 830
